Goal: Check status: Check status

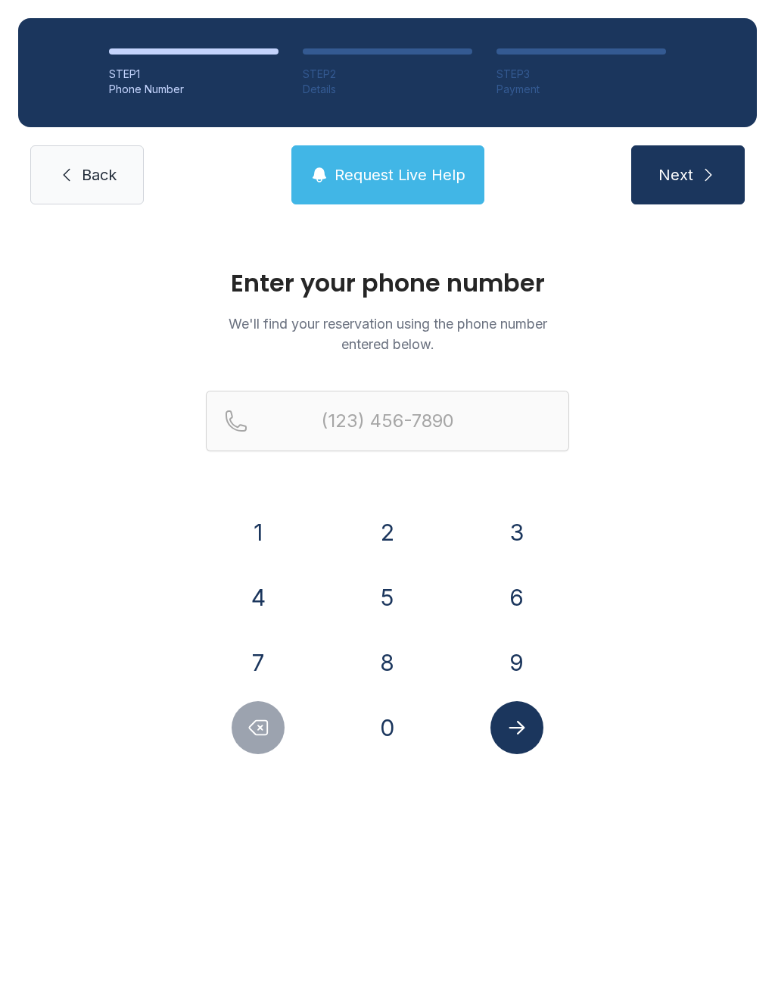
click at [507, 541] on button "3" at bounding box center [517, 532] width 53 height 53
click at [390, 737] on button "0" at bounding box center [387, 727] width 53 height 53
click at [266, 591] on button "4" at bounding box center [258, 597] width 53 height 53
click at [379, 609] on button "5" at bounding box center [387, 597] width 53 height 53
click at [261, 597] on button "4" at bounding box center [258, 597] width 53 height 53
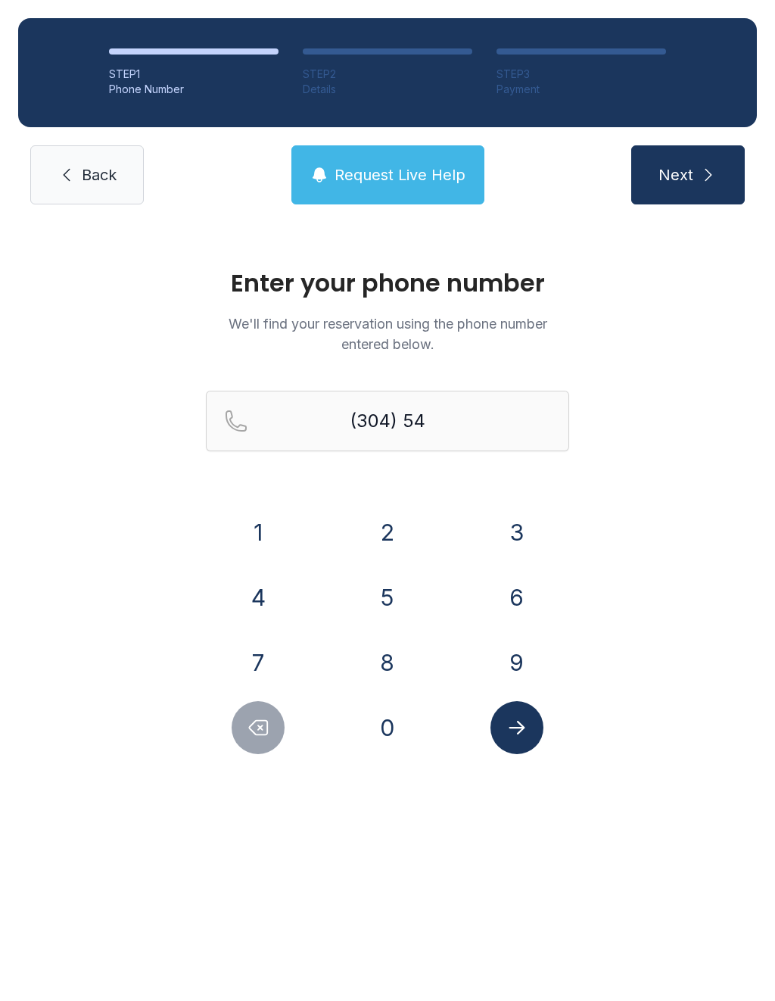
click at [380, 584] on button "5" at bounding box center [387, 597] width 53 height 53
click at [270, 523] on button "1" at bounding box center [258, 532] width 53 height 53
click at [514, 658] on button "9" at bounding box center [517, 662] width 53 height 53
click at [384, 528] on button "2" at bounding box center [387, 532] width 53 height 53
click at [524, 660] on button "9" at bounding box center [517, 662] width 53 height 53
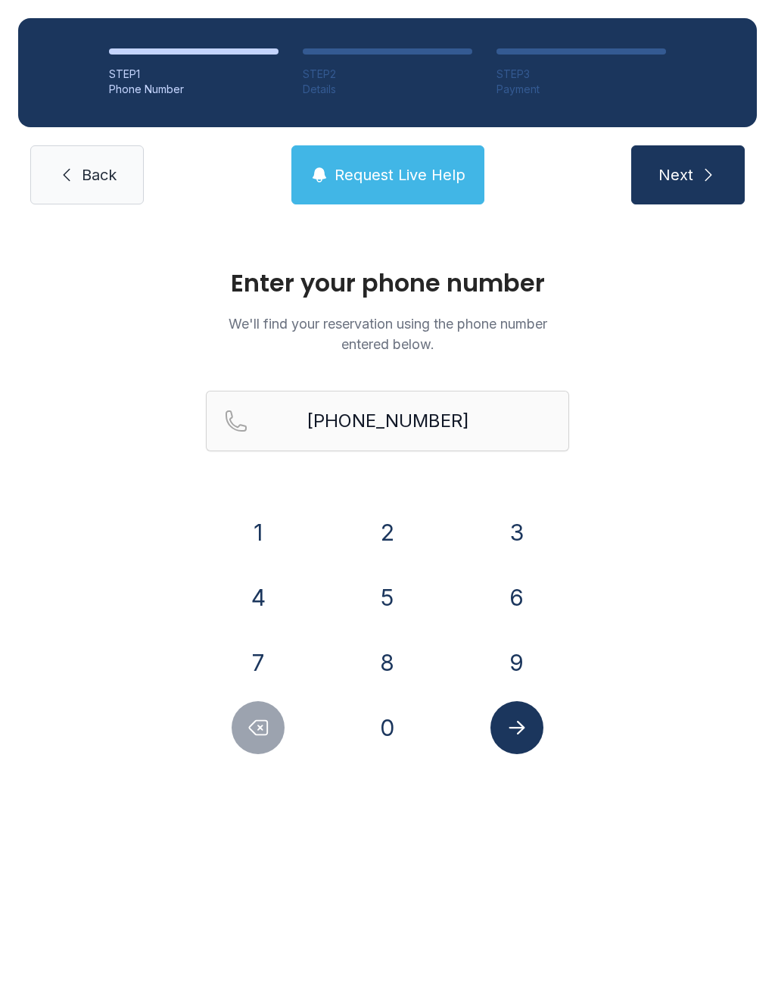
click at [521, 722] on icon "Submit lookup form" at bounding box center [517, 727] width 23 height 23
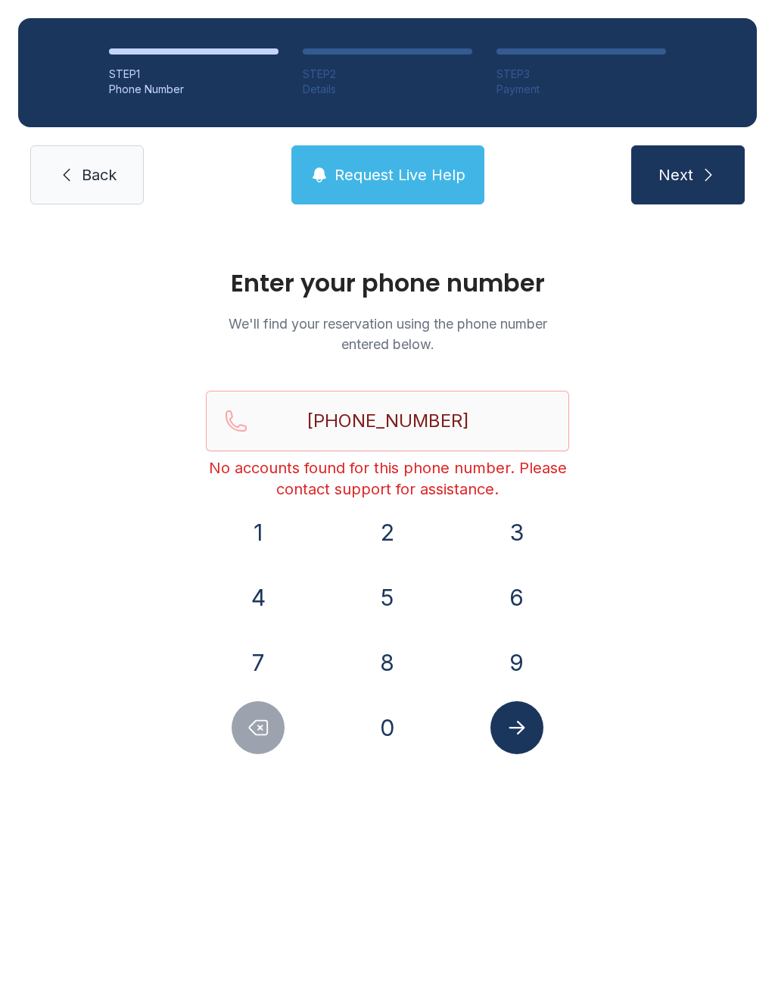
click at [263, 724] on icon "Delete number" at bounding box center [258, 727] width 23 height 23
click at [263, 723] on icon "Delete number" at bounding box center [258, 727] width 23 height 23
click at [272, 714] on button "Delete number" at bounding box center [258, 727] width 53 height 53
click at [271, 714] on button "Delete number" at bounding box center [258, 727] width 53 height 53
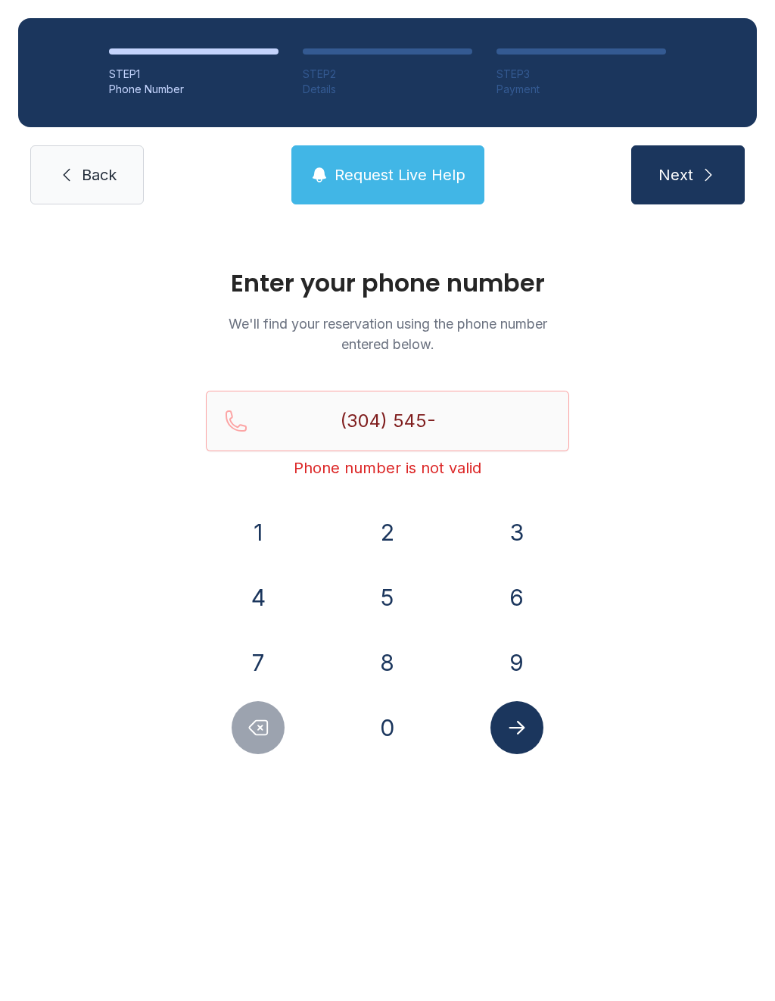
click at [255, 716] on icon "Delete number" at bounding box center [258, 727] width 23 height 23
click at [254, 716] on icon "Delete number" at bounding box center [258, 727] width 23 height 23
click at [389, 593] on button "5" at bounding box center [387, 597] width 53 height 53
click at [404, 721] on button "0" at bounding box center [387, 727] width 53 height 53
click at [504, 535] on button "3" at bounding box center [517, 532] width 53 height 53
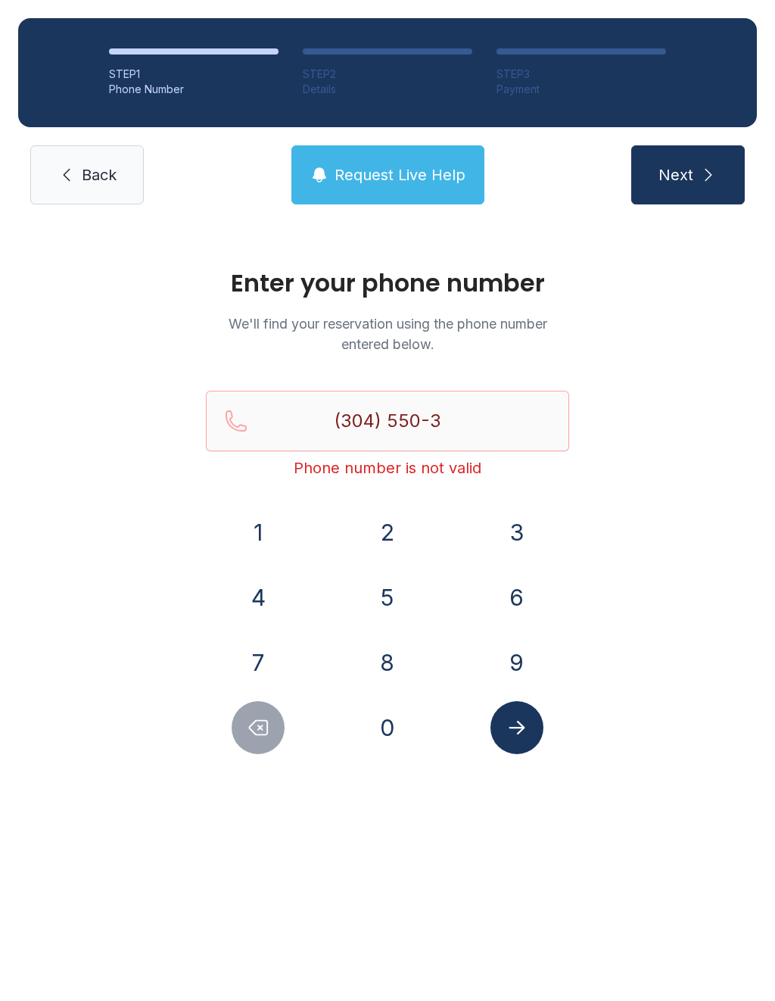
click at [284, 528] on button "1" at bounding box center [258, 532] width 53 height 53
click at [404, 616] on button "5" at bounding box center [387, 597] width 53 height 53
click at [518, 531] on button "3" at bounding box center [517, 532] width 53 height 53
click at [524, 729] on icon "Submit lookup form" at bounding box center [517, 727] width 23 height 23
click at [276, 709] on button "Delete number" at bounding box center [258, 727] width 53 height 53
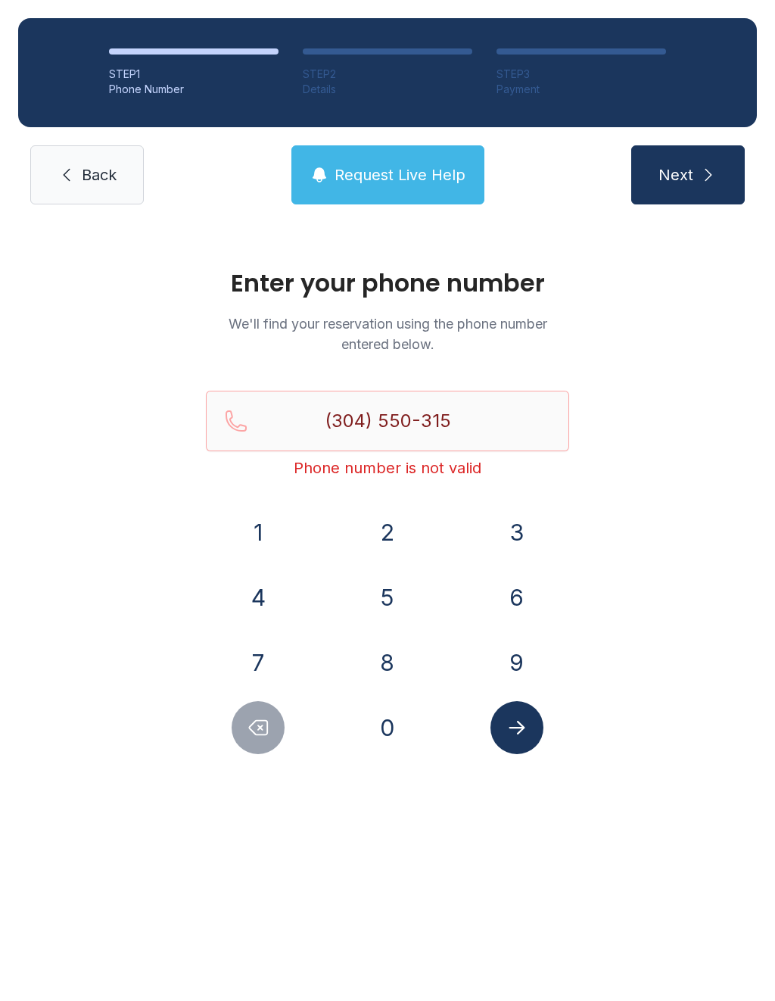
click at [275, 709] on button "Delete number" at bounding box center [258, 727] width 53 height 53
click at [261, 721] on icon "Delete number" at bounding box center [259, 728] width 18 height 14
click at [260, 721] on icon "Delete number" at bounding box center [259, 728] width 18 height 14
click at [256, 714] on button "Delete number" at bounding box center [258, 727] width 53 height 53
click at [255, 714] on button "Delete number" at bounding box center [258, 727] width 53 height 53
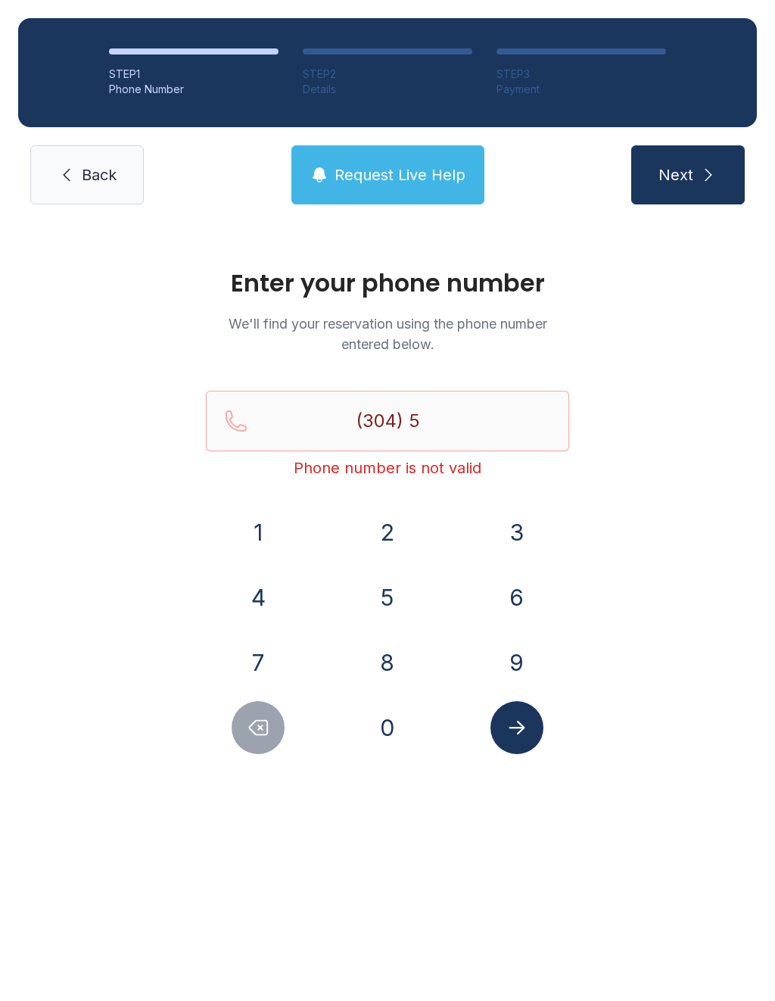
click at [388, 606] on button "5" at bounding box center [387, 597] width 53 height 53
click at [482, 536] on div "3" at bounding box center [516, 532] width 105 height 53
click at [505, 510] on button "3" at bounding box center [517, 532] width 53 height 53
click at [398, 600] on button "5" at bounding box center [387, 597] width 53 height 53
click at [495, 542] on button "3" at bounding box center [517, 532] width 53 height 53
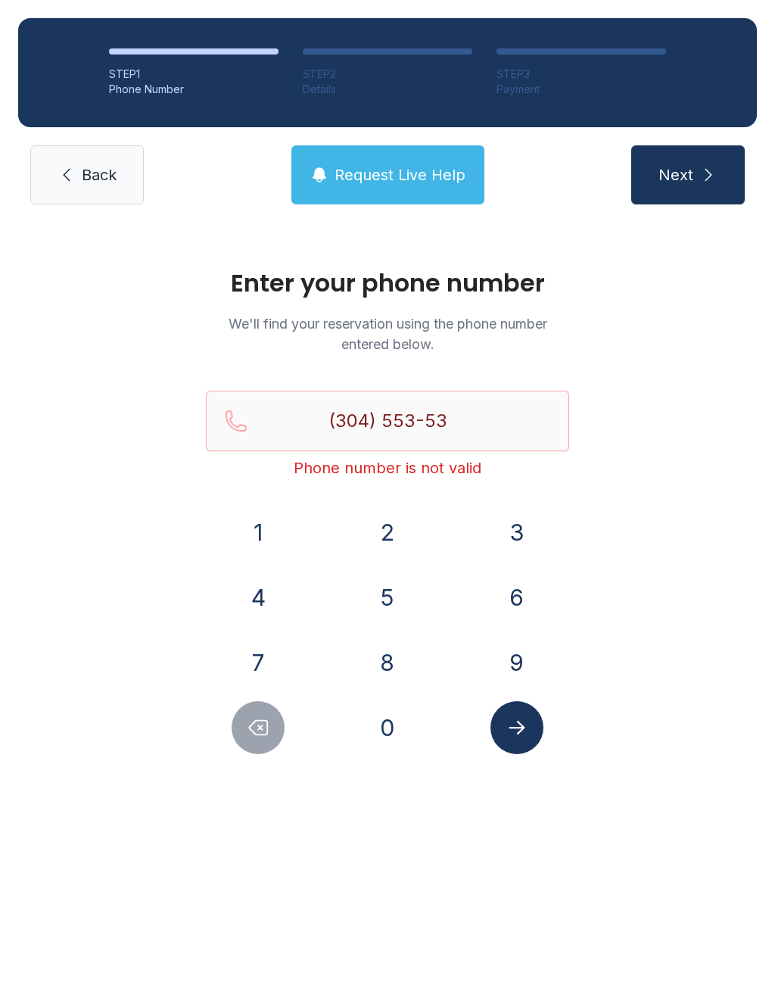
click at [271, 540] on button "1" at bounding box center [258, 532] width 53 height 53
click at [507, 644] on button "9" at bounding box center [517, 662] width 53 height 53
click at [267, 714] on button "Delete number" at bounding box center [258, 727] width 53 height 53
click at [266, 714] on button "Delete number" at bounding box center [258, 727] width 53 height 53
click at [266, 704] on button "Delete number" at bounding box center [258, 727] width 53 height 53
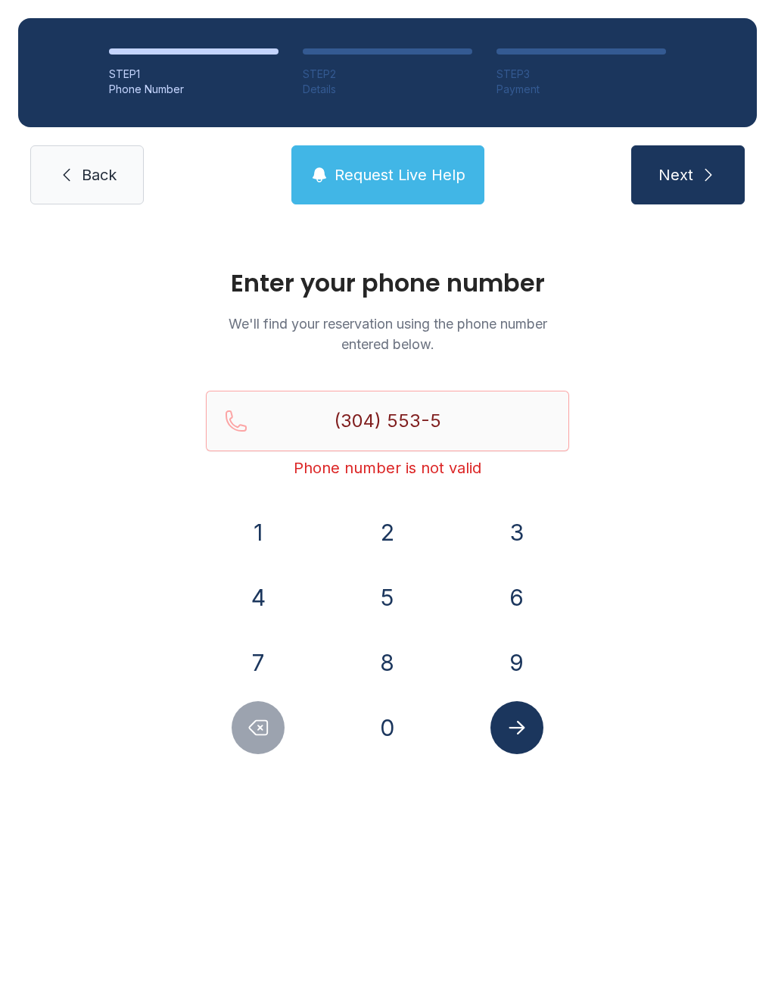
click at [265, 704] on button "Delete number" at bounding box center [258, 727] width 53 height 53
click at [245, 711] on button "Delete number" at bounding box center [258, 727] width 53 height 53
click at [395, 572] on button "5" at bounding box center [387, 597] width 53 height 53
click at [392, 723] on button "0" at bounding box center [387, 727] width 53 height 53
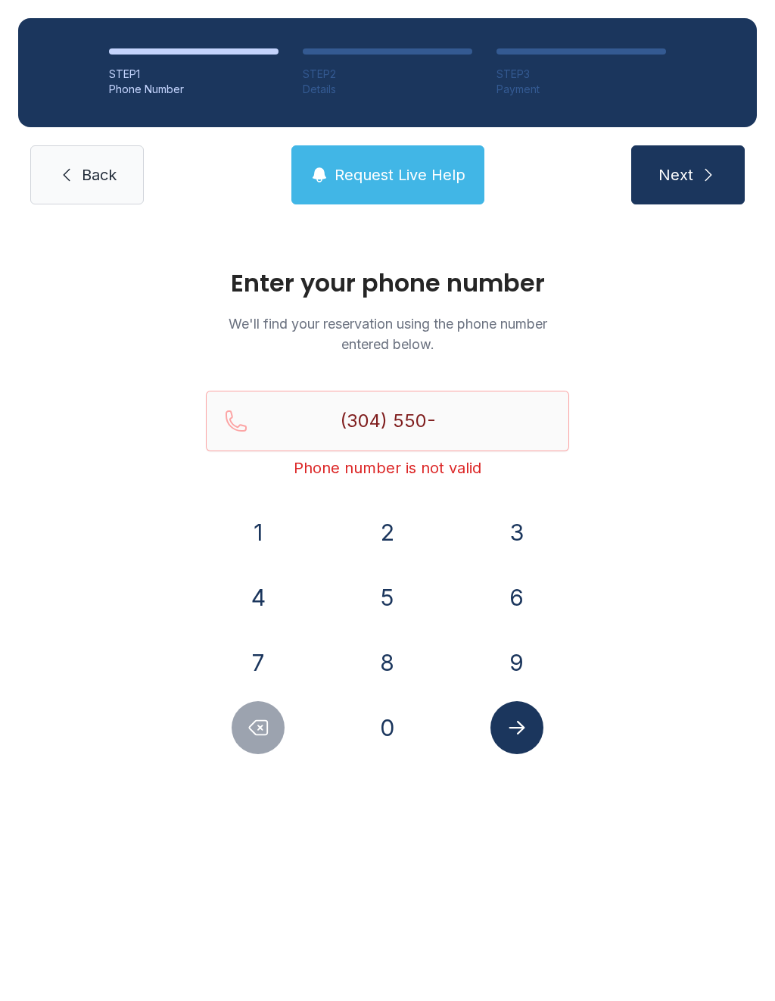
click at [515, 533] on button "3" at bounding box center [517, 532] width 53 height 53
click at [280, 534] on button "1" at bounding box center [258, 532] width 53 height 53
click at [392, 592] on button "5" at bounding box center [387, 597] width 53 height 53
click at [513, 532] on button "3" at bounding box center [517, 532] width 53 height 53
type input "[PHONE_NUMBER]"
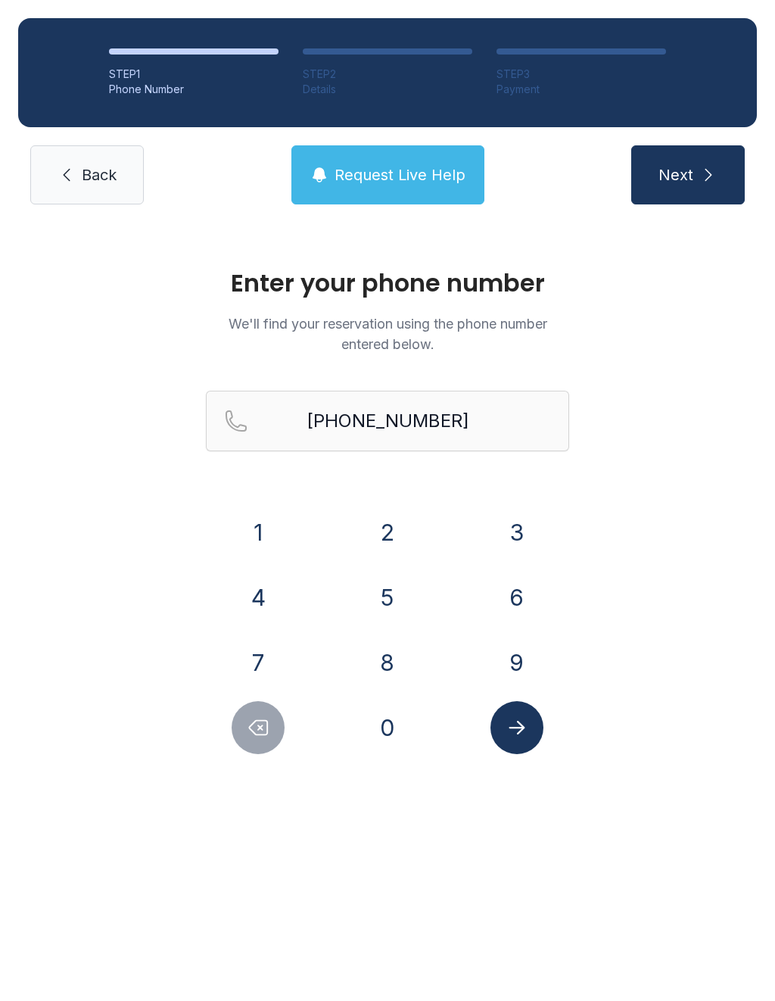
click at [517, 725] on icon "Submit lookup form" at bounding box center [517, 727] width 23 height 23
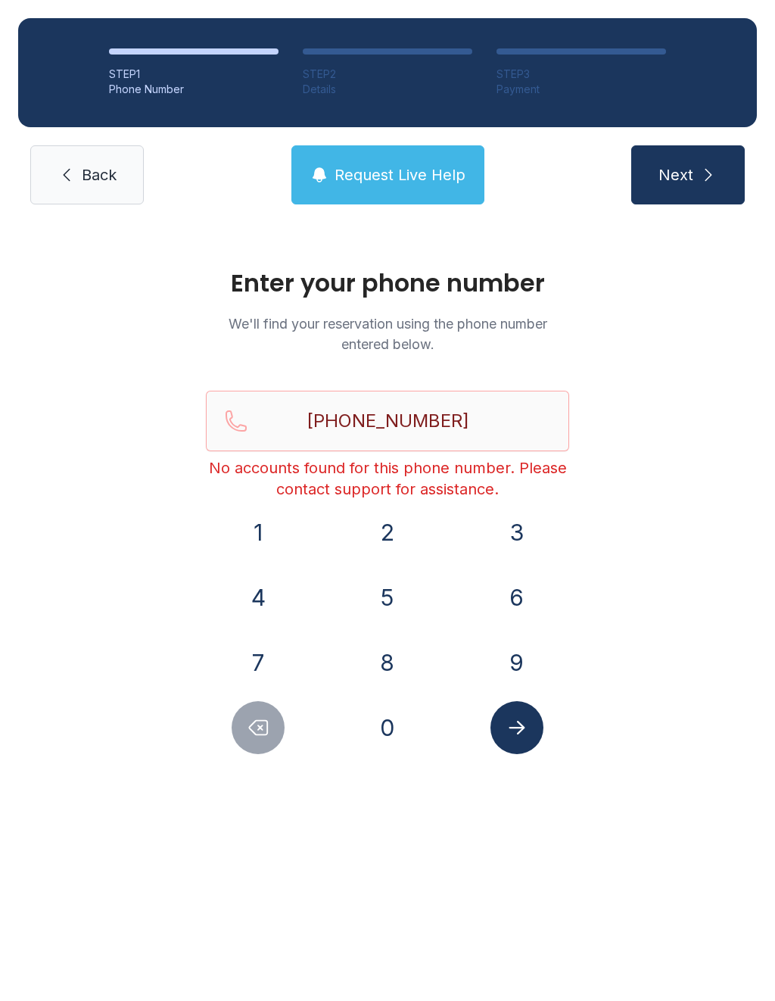
click at [76, 176] on link "Back" at bounding box center [87, 174] width 114 height 59
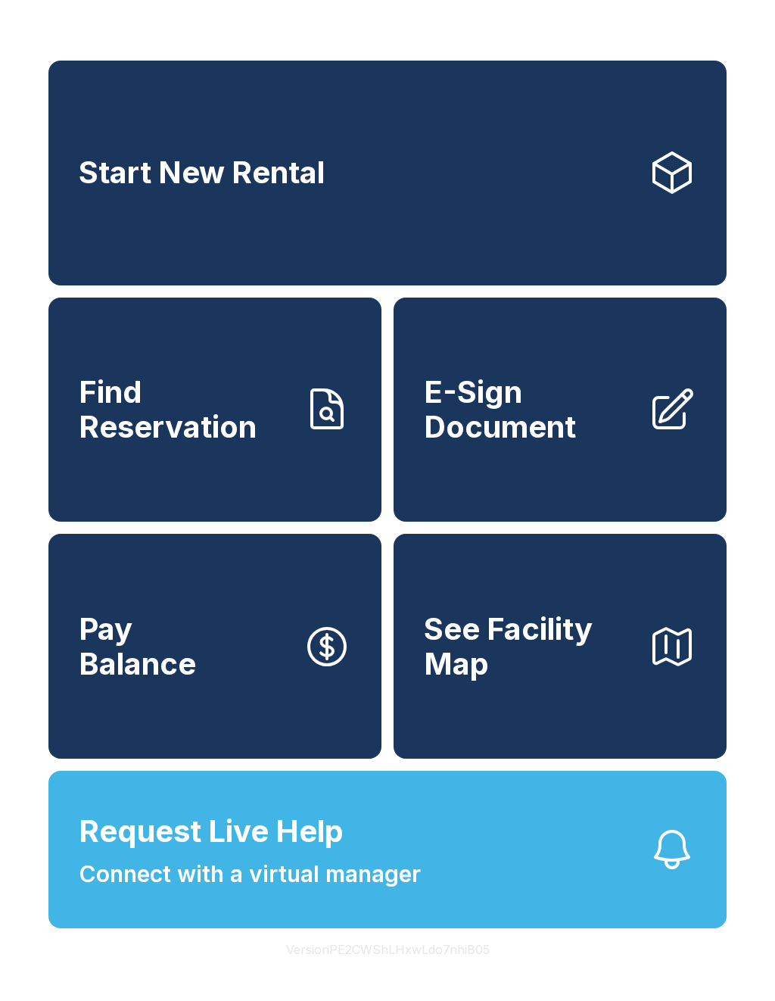
click at [469, 900] on button "Request Live Help Connect with a virtual manager" at bounding box center [387, 849] width 678 height 157
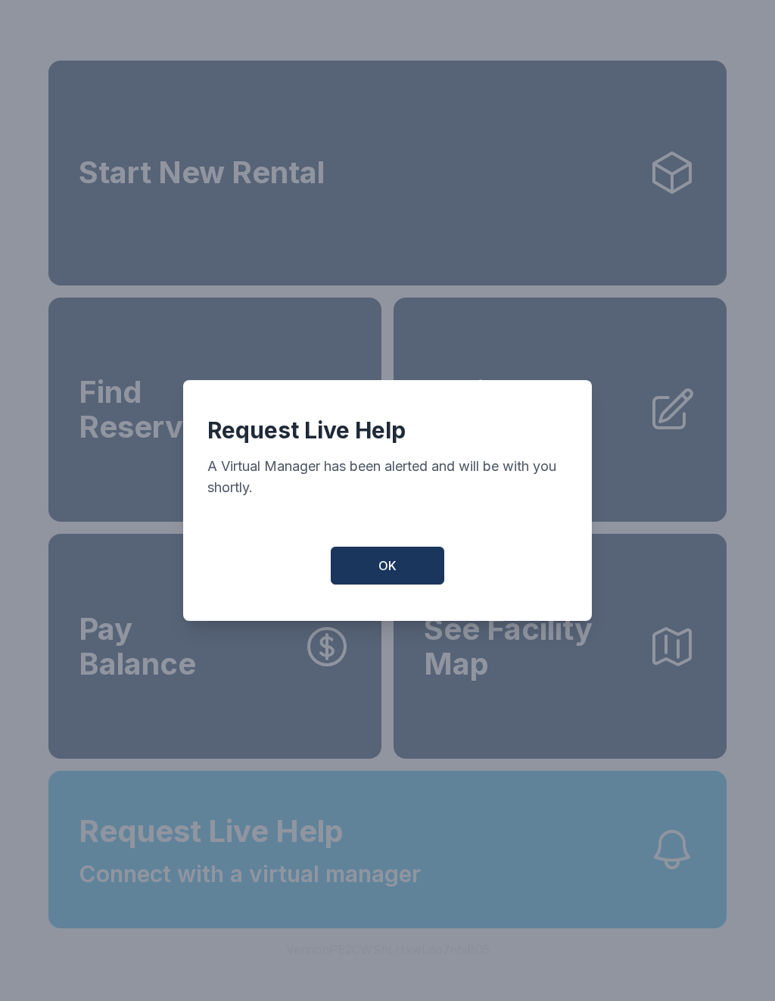
click at [392, 569] on span "OK" at bounding box center [388, 565] width 18 height 18
